Goal: Task Accomplishment & Management: Use online tool/utility

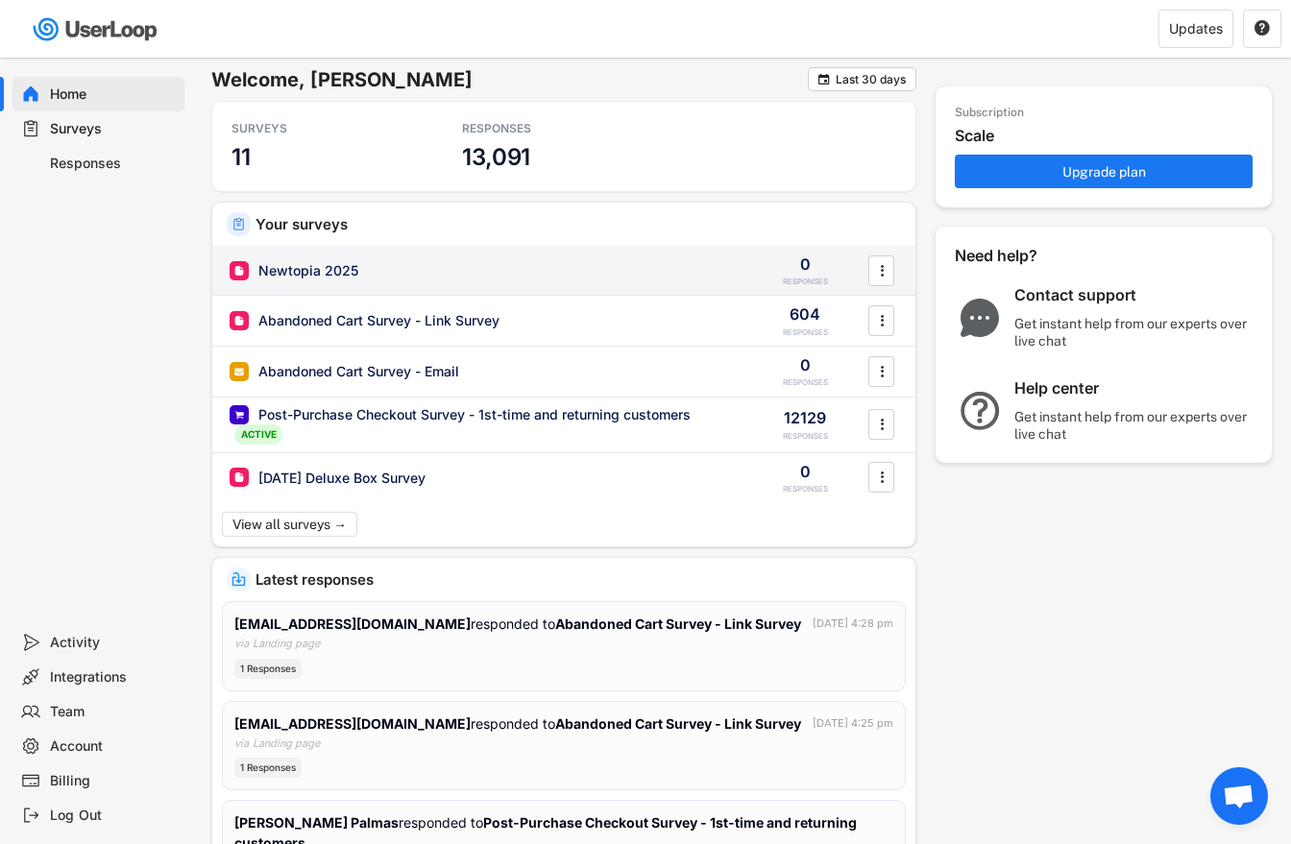
click at [433, 267] on div "Newtopia 2025" at bounding box center [483, 270] width 506 height 19
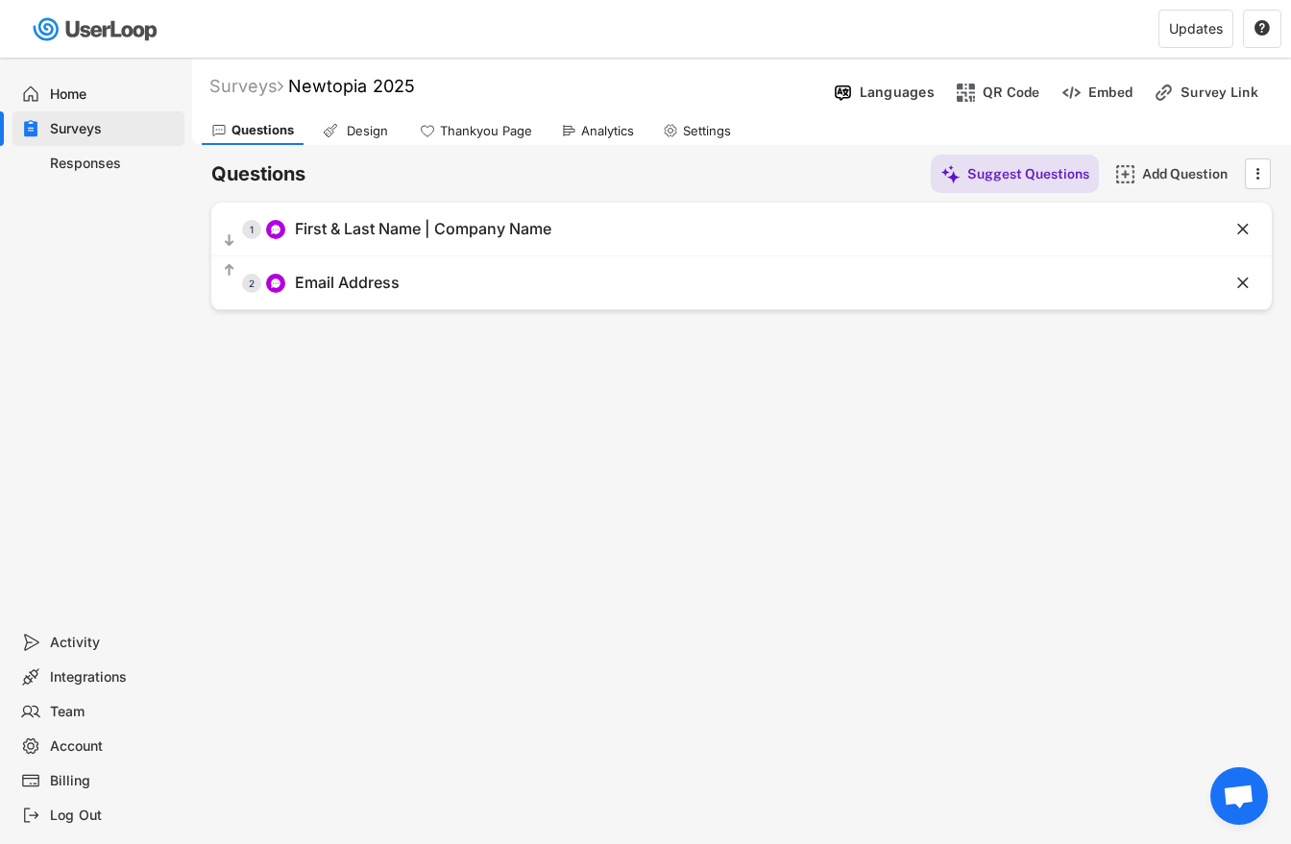
click at [429, 395] on div "Surveys Newtopia 2025 Languages QR Code Embed Survey Link Questions Design Than…" at bounding box center [741, 521] width 1099 height 926
click at [386, 132] on div "Design" at bounding box center [367, 131] width 48 height 16
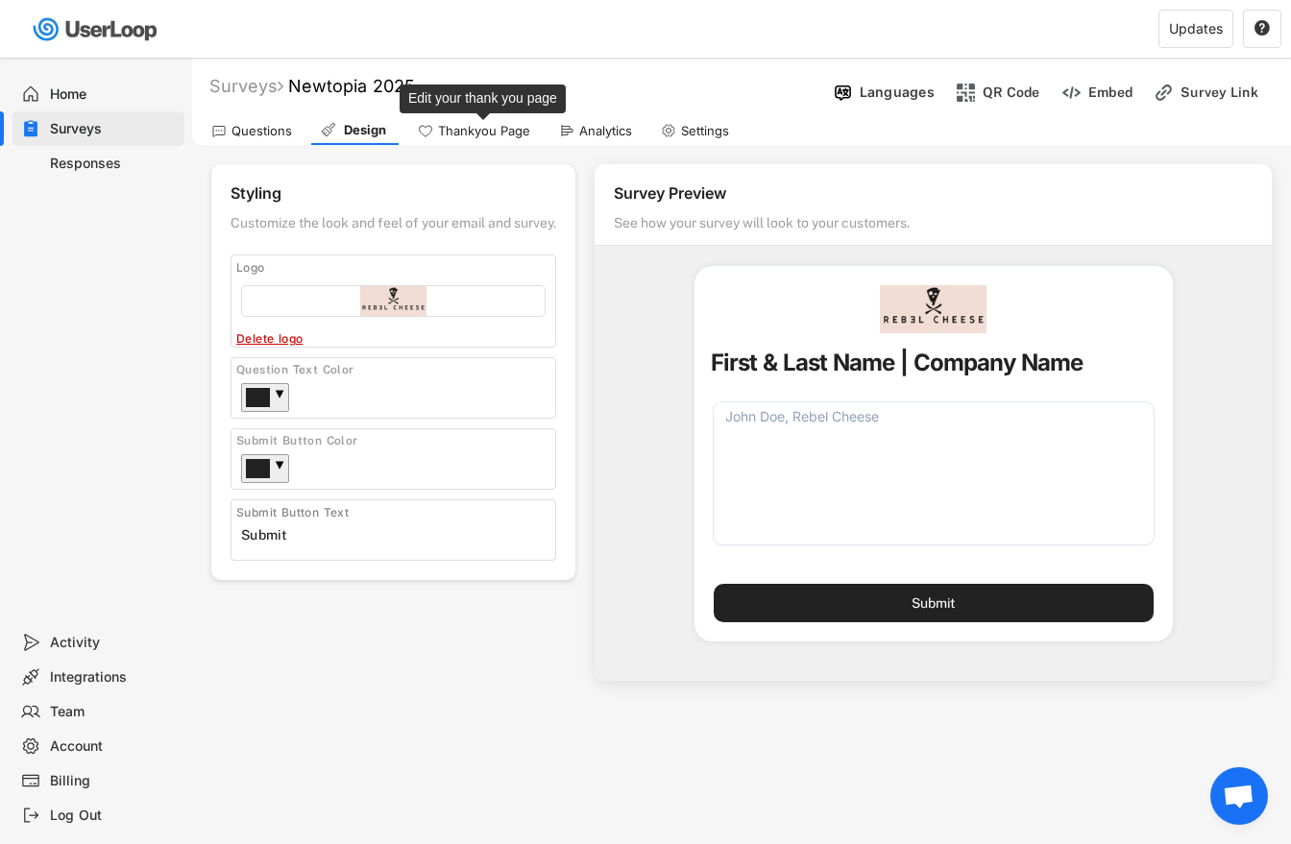
click at [469, 133] on div "Thankyou Page" at bounding box center [484, 131] width 92 height 16
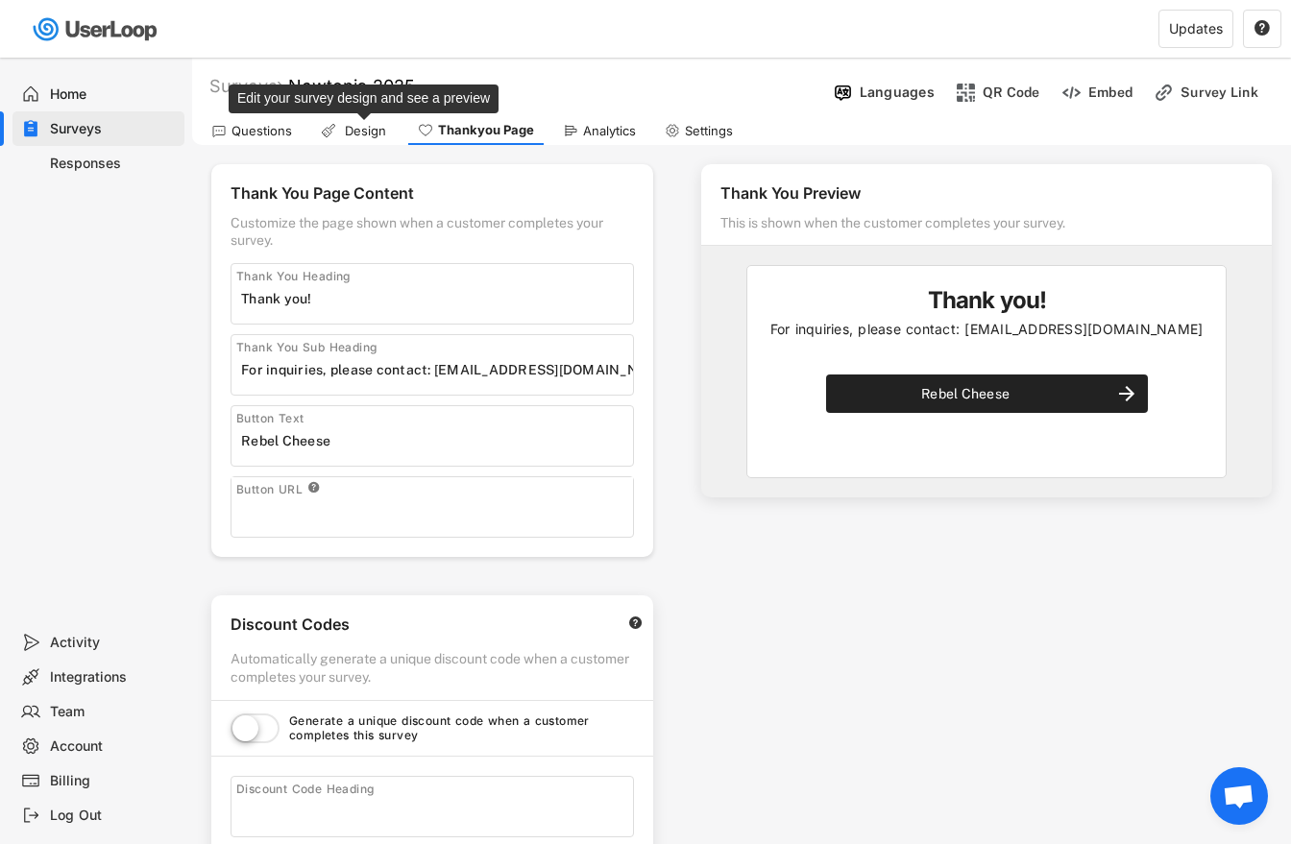
click at [362, 131] on div "Design" at bounding box center [365, 131] width 48 height 16
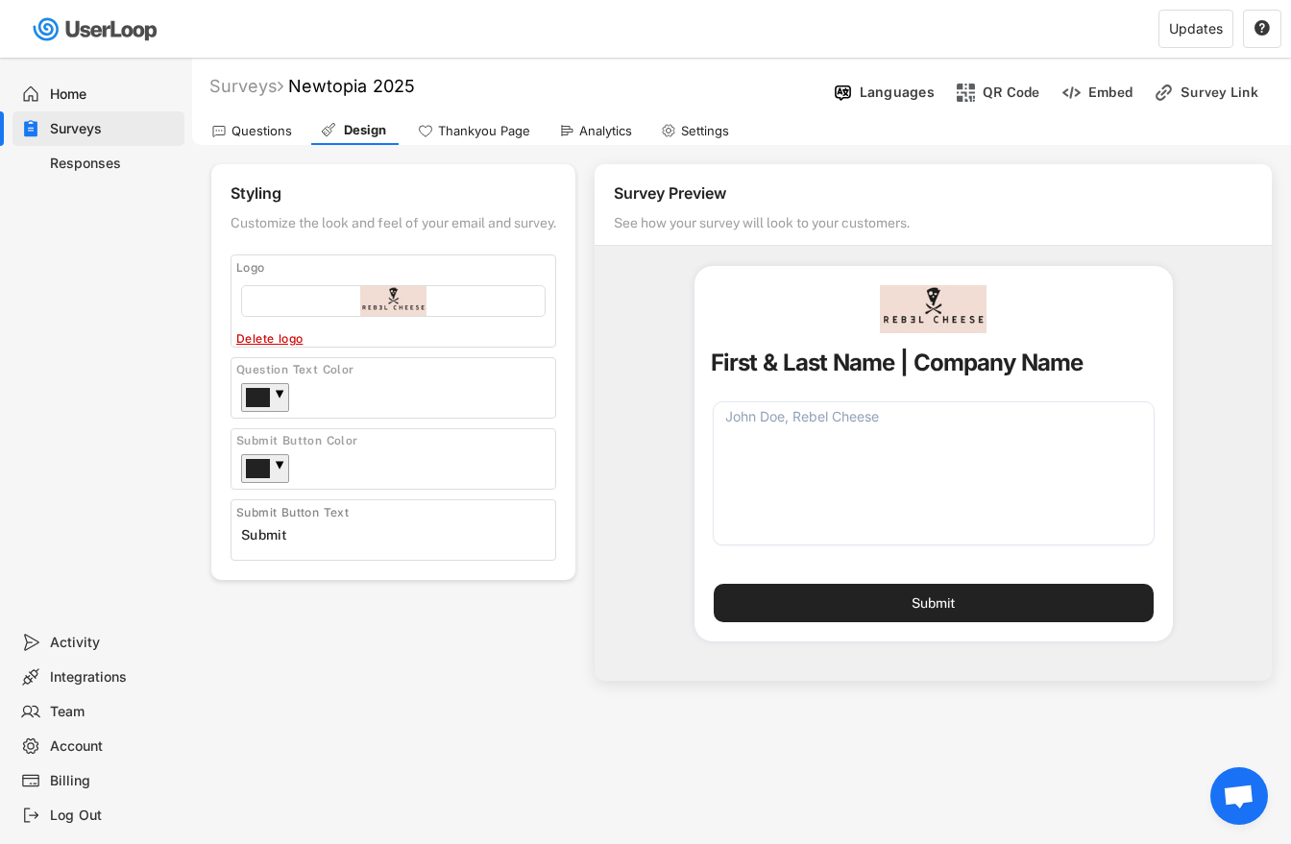
click at [253, 132] on div "Questions" at bounding box center [261, 131] width 61 height 16
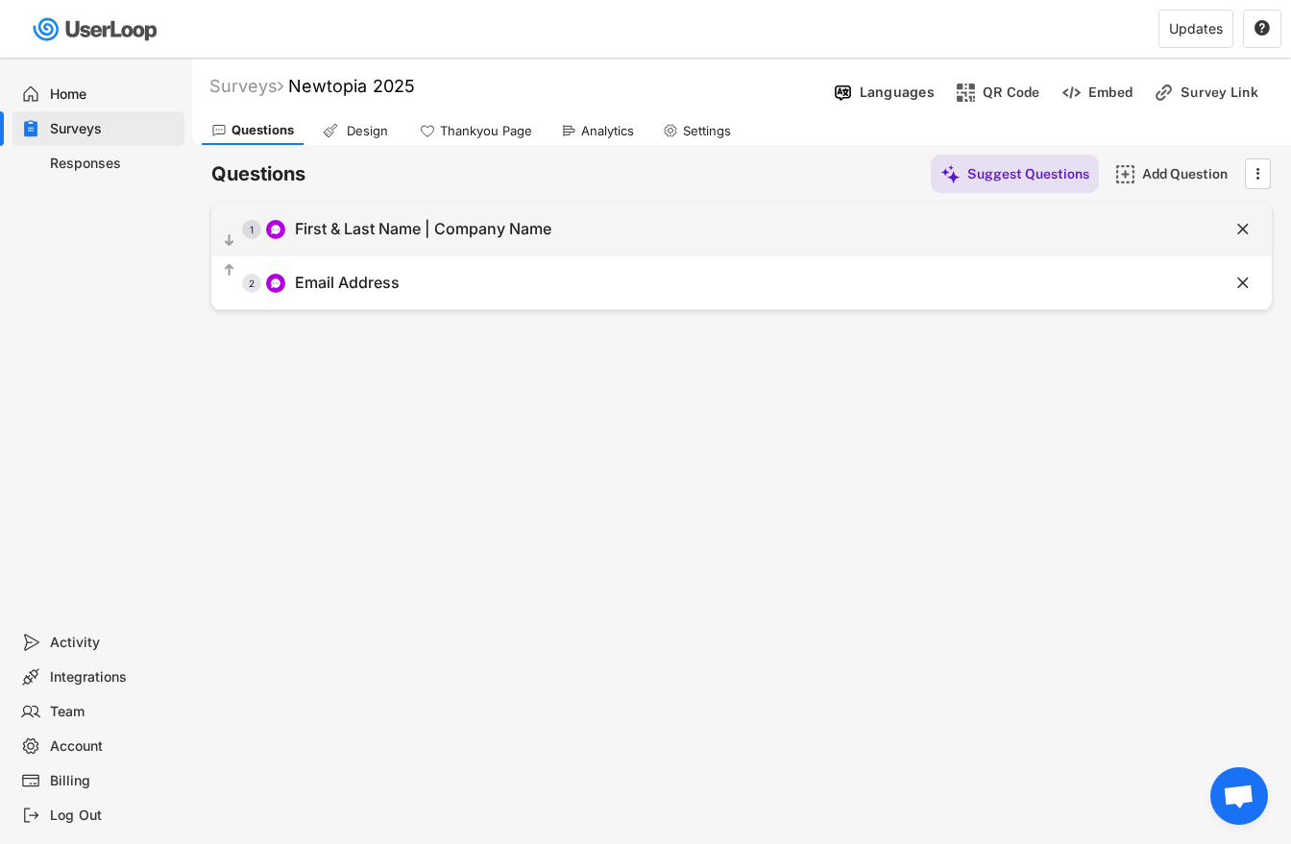
click at [376, 230] on div "First & Last Name | Company Name" at bounding box center [423, 229] width 256 height 20
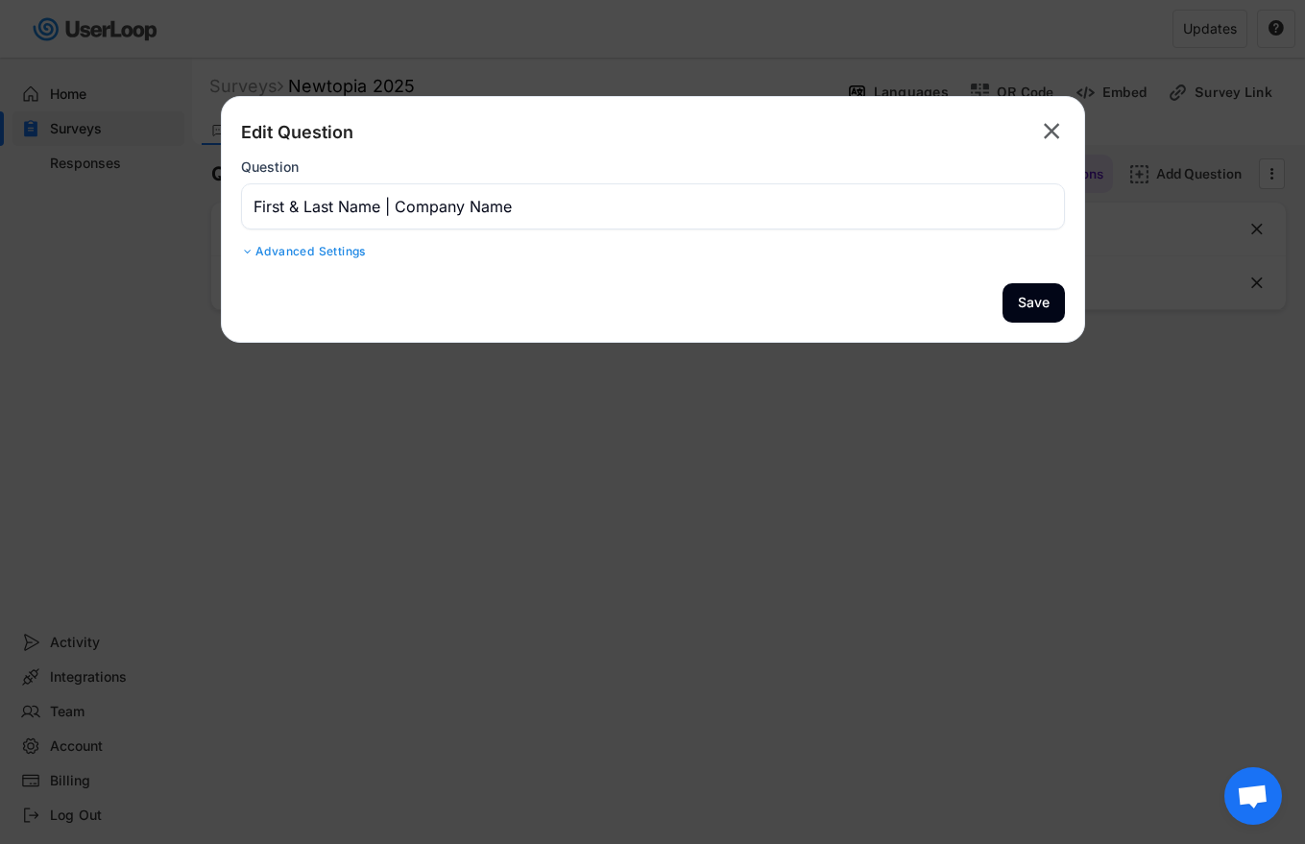
click at [252, 254] on div at bounding box center [248, 252] width 14 height 12
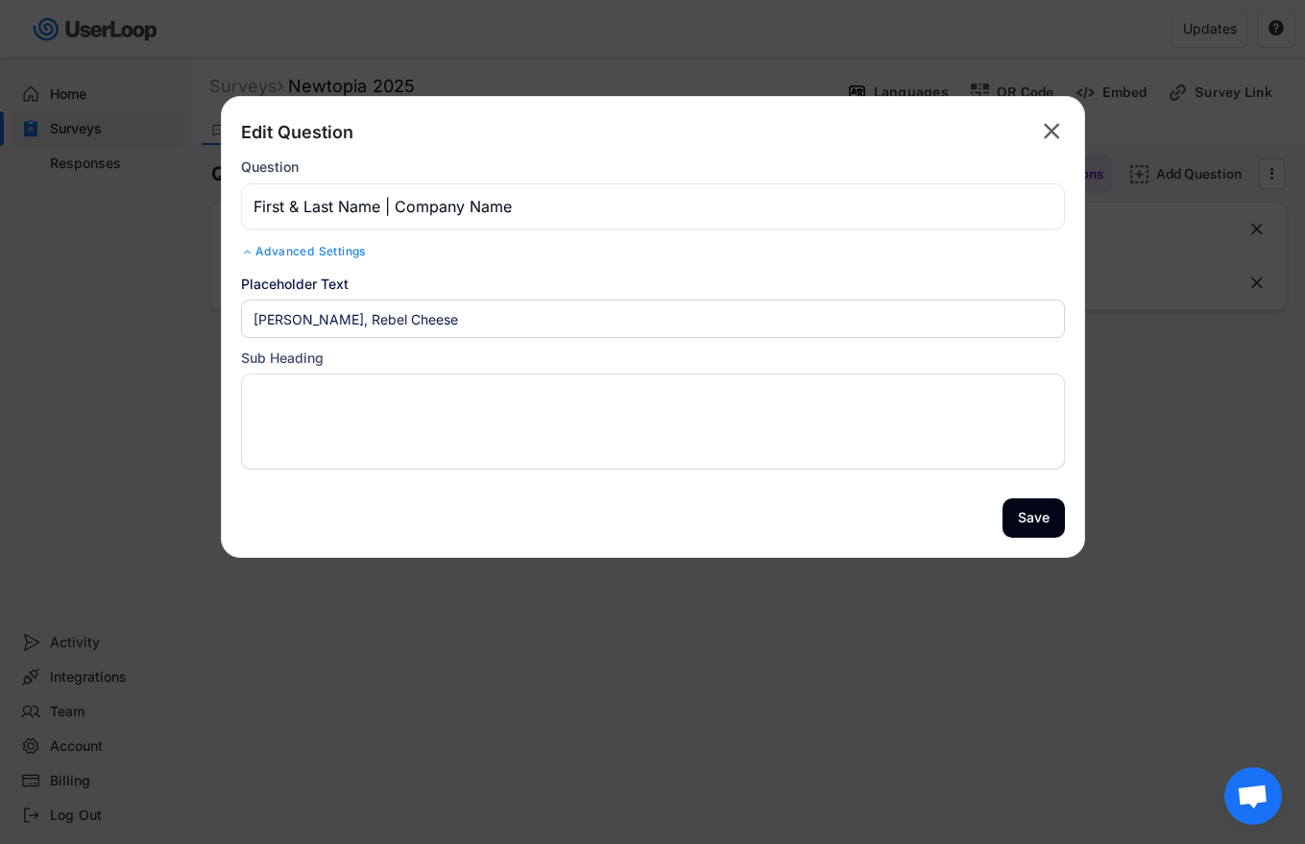
click at [253, 248] on div at bounding box center [248, 252] width 14 height 12
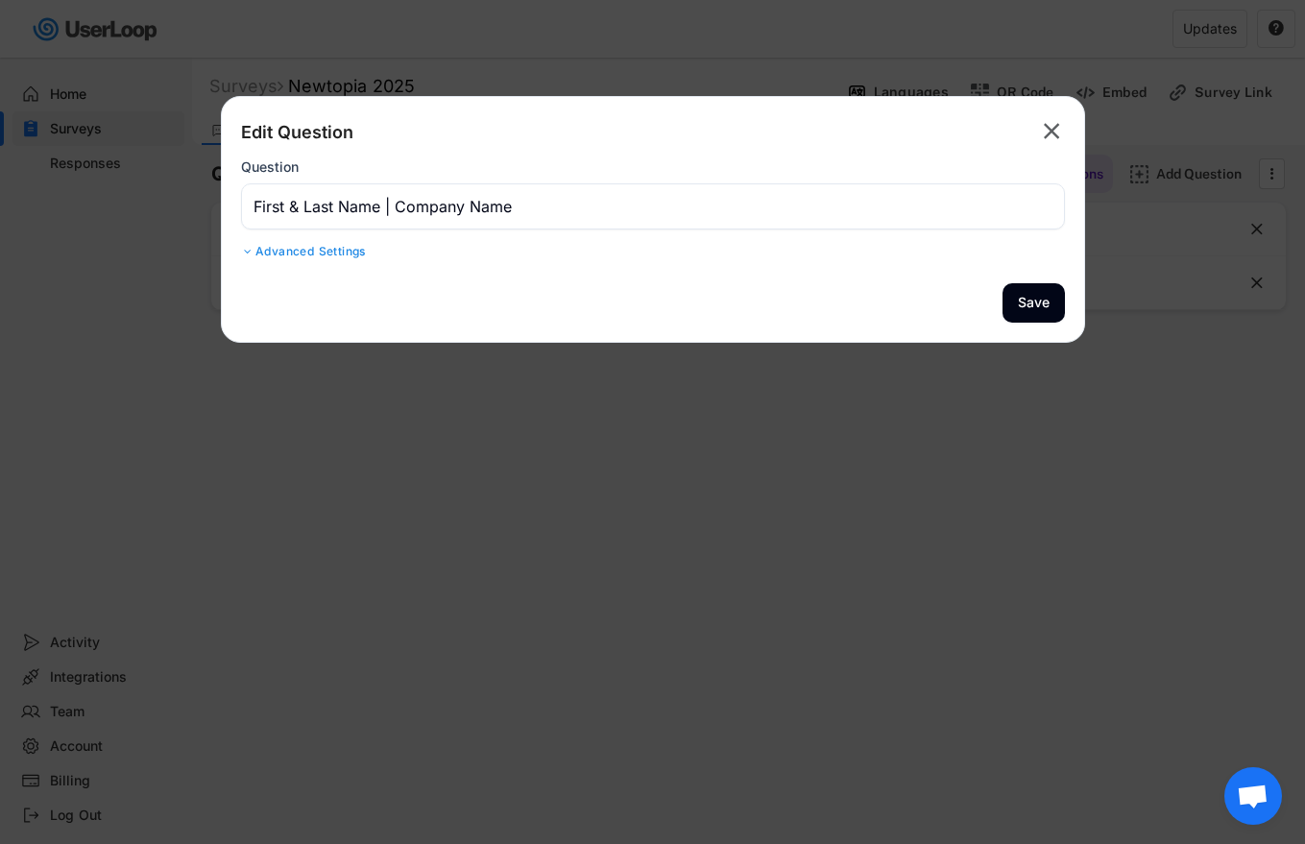
click at [1058, 129] on text "" at bounding box center [1052, 131] width 16 height 28
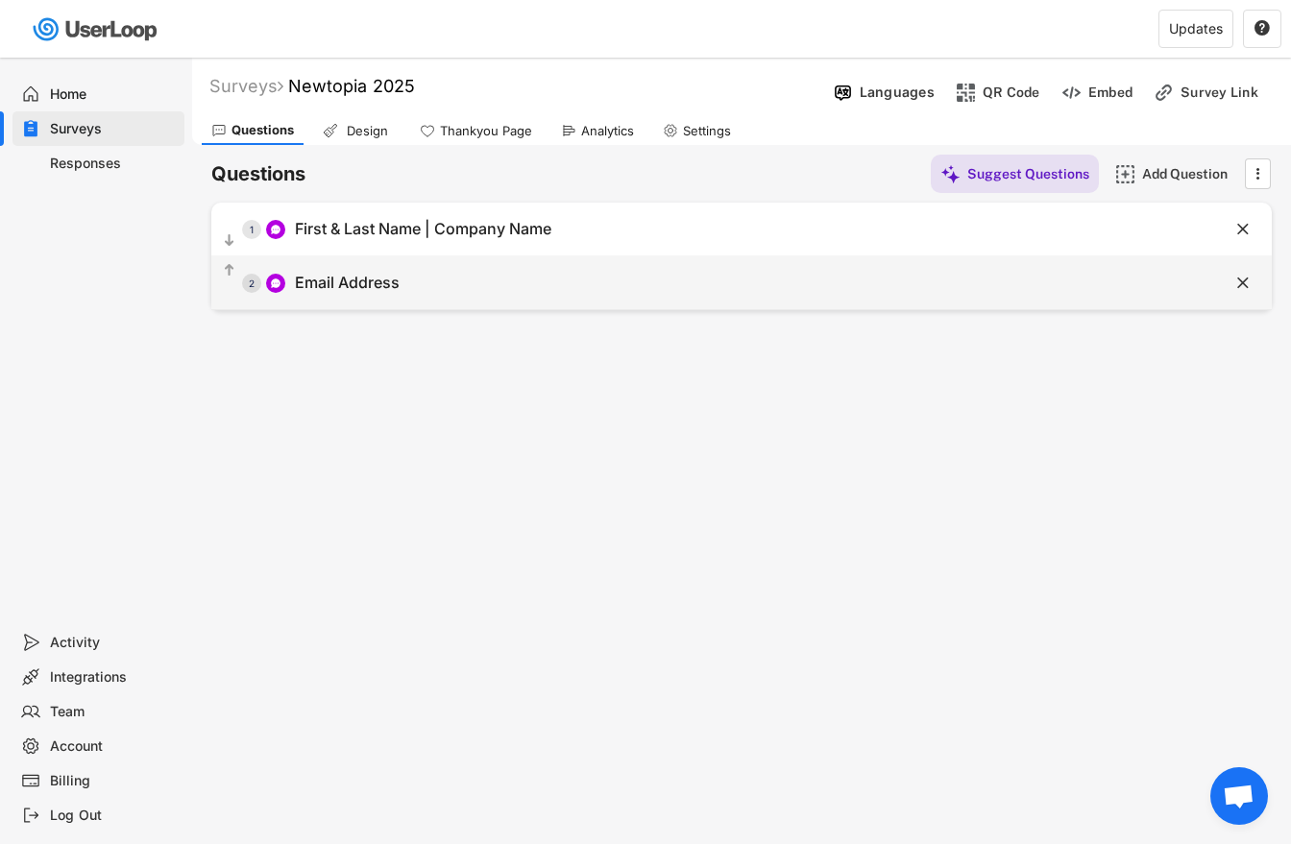
click at [368, 296] on div "  2 Email Address" at bounding box center [693, 282] width 964 height 43
type input "Email Address"
type input "[EMAIL_ADDRESS][DOMAIN_NAME]"
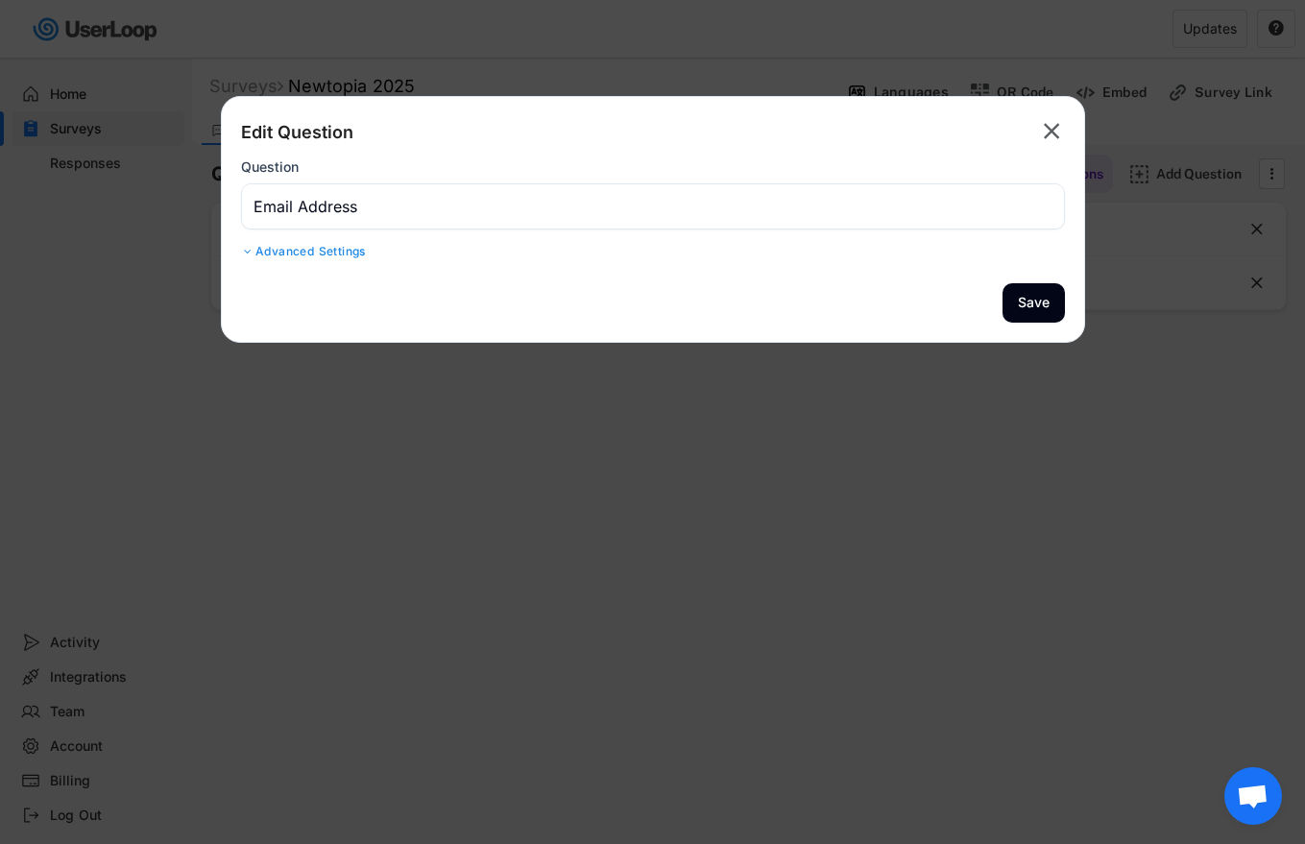
click at [287, 254] on div "Advanced Settings" at bounding box center [653, 251] width 824 height 15
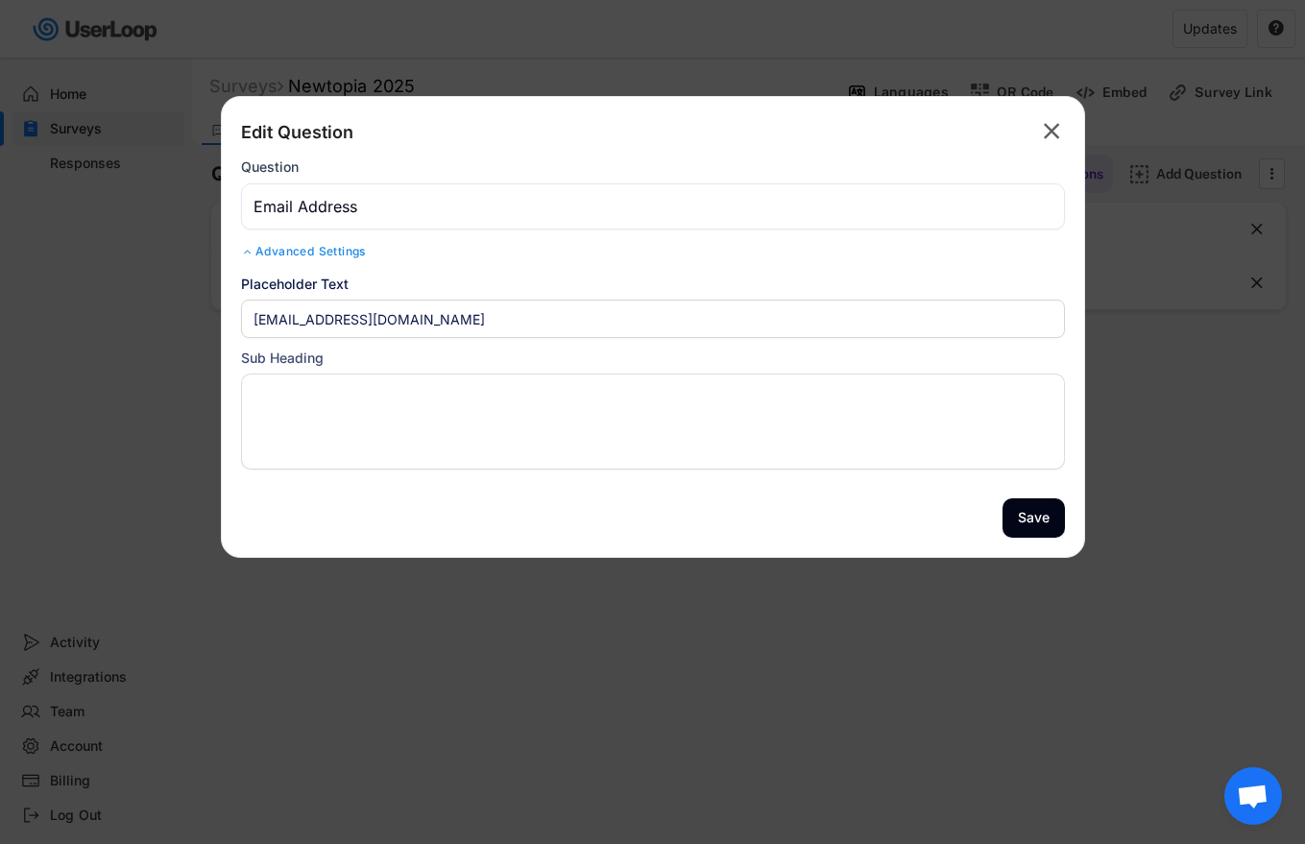
click at [1044, 145] on icon "" at bounding box center [1051, 131] width 27 height 31
